Goal: Information Seeking & Learning: Understand process/instructions

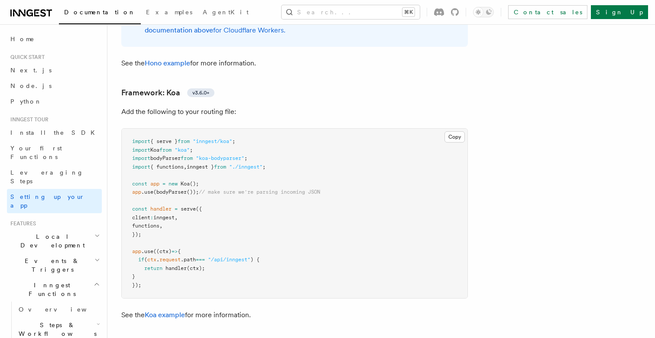
scroll to position [4899, 0]
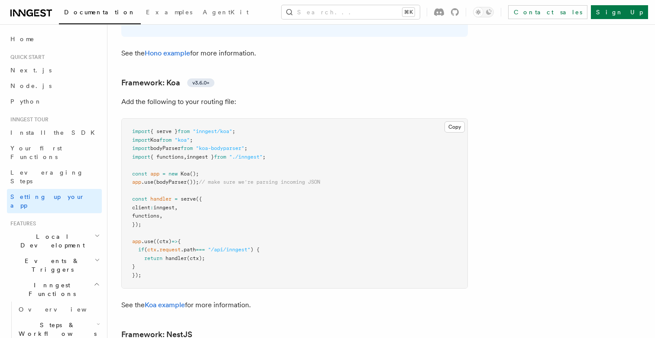
click at [268, 179] on span "// make sure we're parsing incoming JSON" at bounding box center [259, 182] width 121 height 6
click at [268, 181] on pre "import { serve } from "inngest/koa" ; import Koa from "koa" ; import bodyParser…" at bounding box center [295, 203] width 346 height 169
click at [270, 182] on pre "import { serve } from "inngest/koa" ; import Koa from "koa" ; import bodyParser…" at bounding box center [295, 203] width 346 height 169
click at [270, 201] on pre "import { serve } from "inngest/koa" ; import Koa from "koa" ; import bodyParser…" at bounding box center [295, 203] width 346 height 169
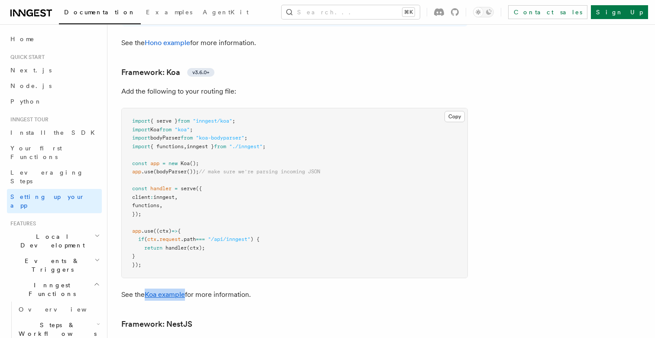
scroll to position [4899, 0]
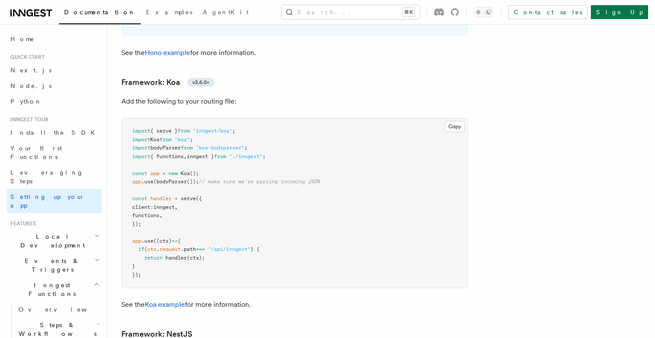
click at [347, 173] on pre "import { serve } from "inngest/koa" ; import Koa from "koa" ; import bodyParser…" at bounding box center [295, 202] width 346 height 169
click at [347, 192] on pre "import { serve } from "inngest/koa" ; import Koa from "koa" ; import bodyParser…" at bounding box center [295, 202] width 346 height 169
click at [347, 205] on pre "import { serve } from "inngest/koa" ; import Koa from "koa" ; import bodyParser…" at bounding box center [295, 202] width 346 height 169
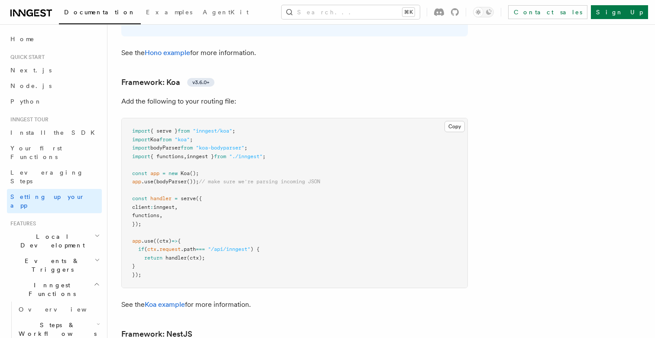
click at [347, 215] on pre "import { serve } from "inngest/koa" ; import Koa from "koa" ; import bodyParser…" at bounding box center [295, 202] width 346 height 169
click at [350, 228] on pre "import { serve } from "inngest/koa" ; import Koa from "koa" ; import bodyParser…" at bounding box center [295, 202] width 346 height 169
